Goal: Transaction & Acquisition: Subscribe to service/newsletter

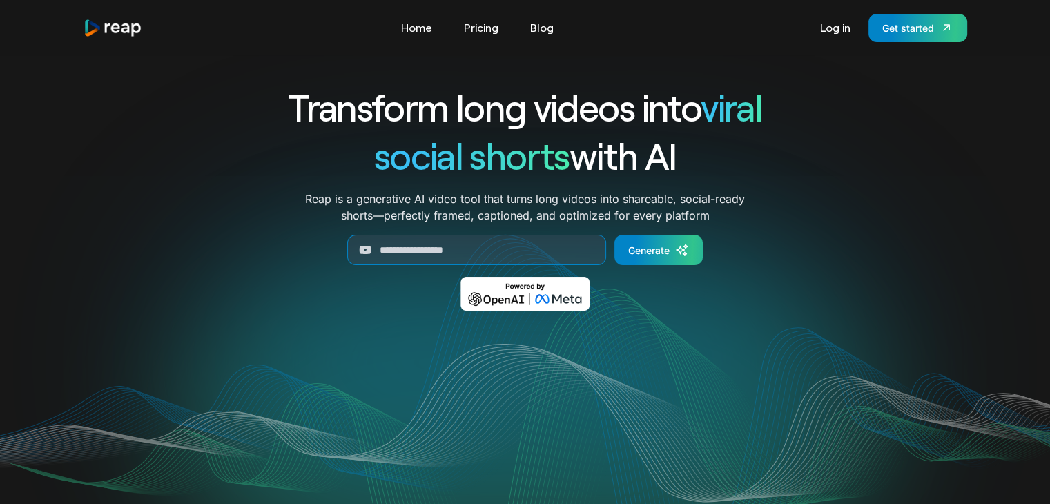
click at [958, 88] on div "Transform long videos into viral social shorts with AI Reap is a generative AI …" at bounding box center [525, 207] width 883 height 248
click at [916, 31] on div "Get started" at bounding box center [908, 28] width 52 height 14
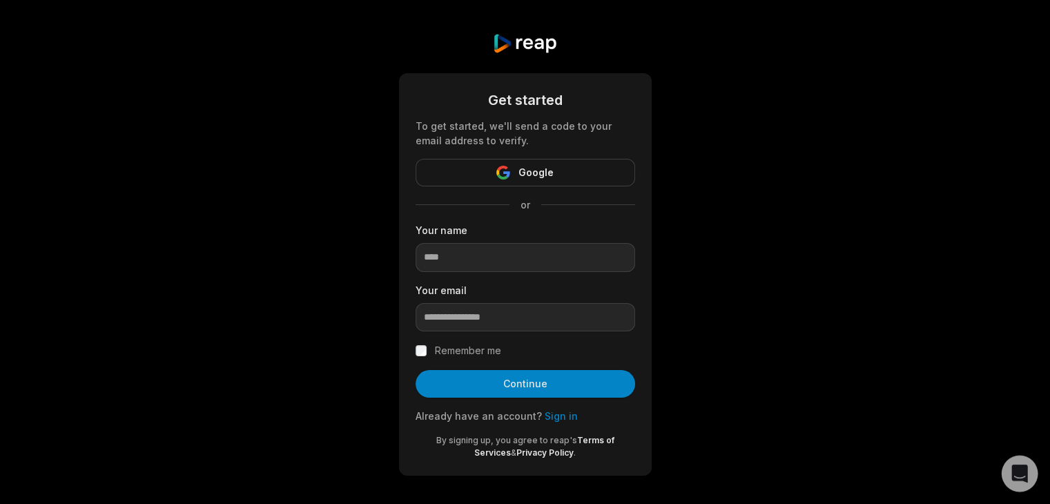
click at [1030, 470] on div "Open Intercom Messenger" at bounding box center [1019, 473] width 37 height 37
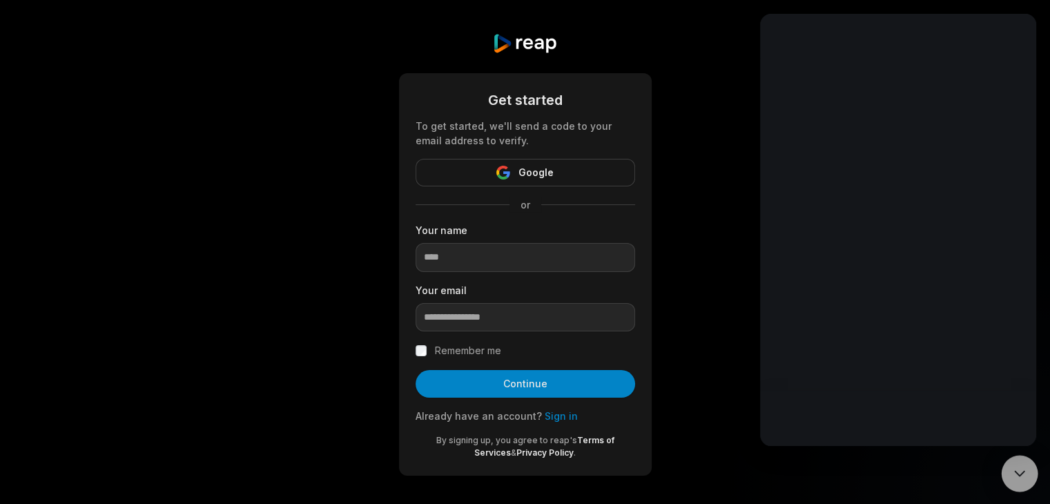
click at [1030, 470] on div "Open Intercom Messenger" at bounding box center [1019, 473] width 37 height 37
